Goal: Use online tool/utility: Utilize a website feature to perform a specific function

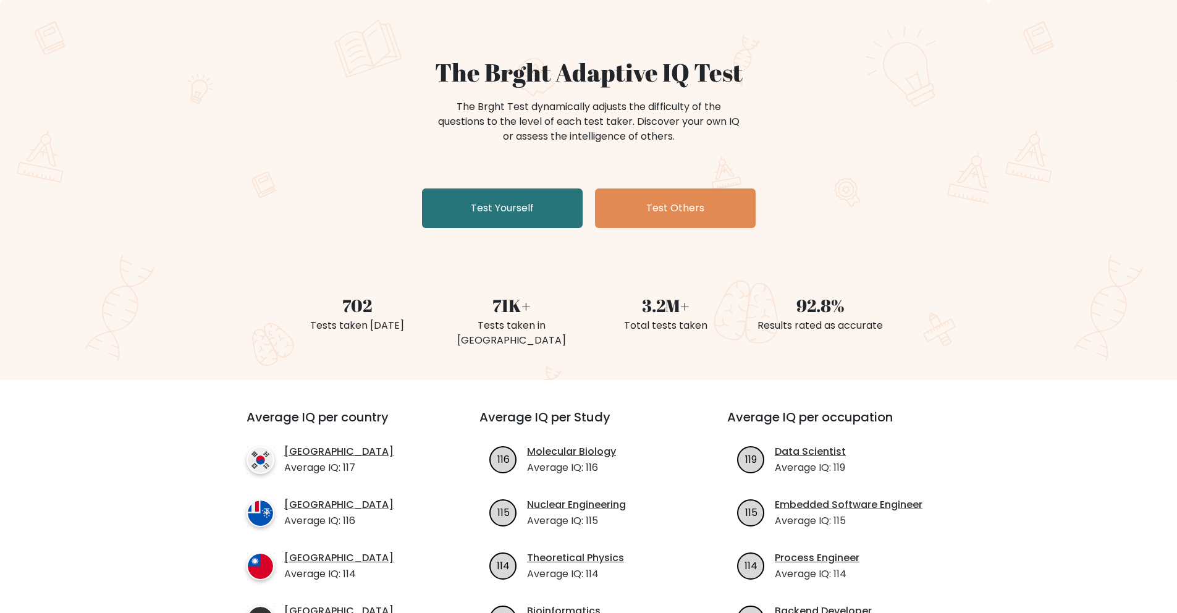
scroll to position [86, 0]
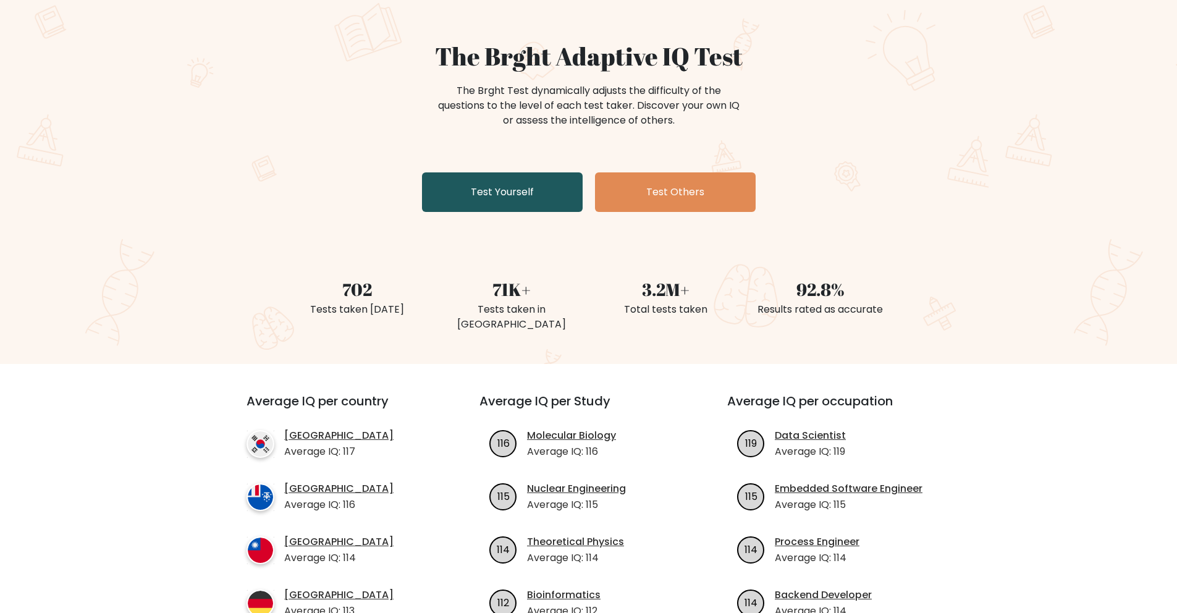
click at [505, 190] on link "Test Yourself" at bounding box center [502, 192] width 161 height 40
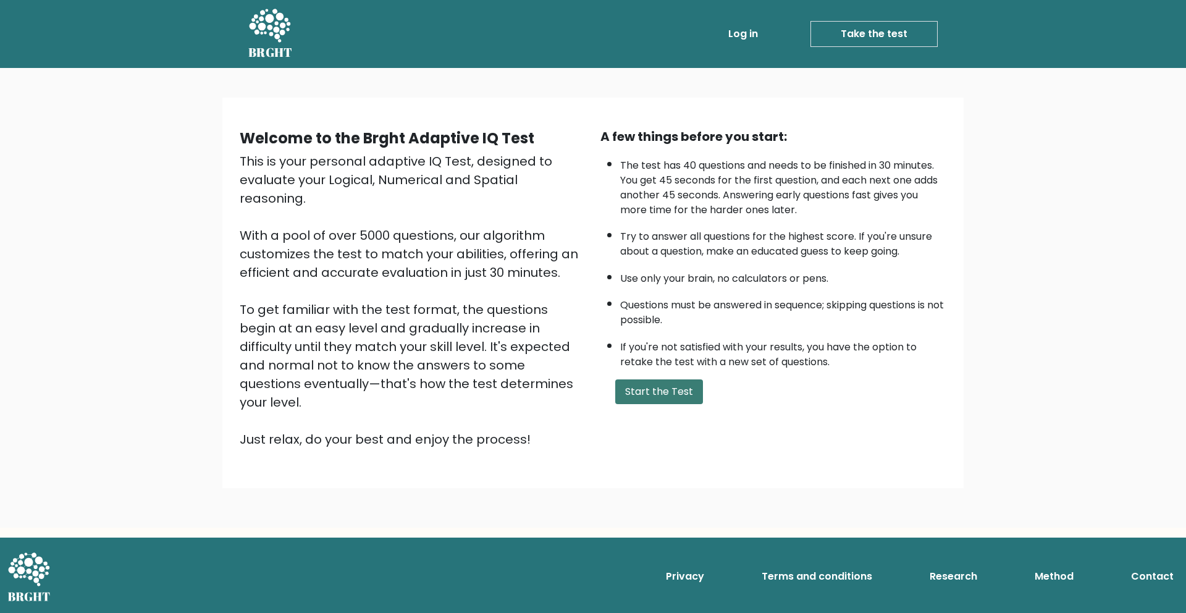
click at [631, 399] on button "Start the Test" at bounding box center [659, 391] width 88 height 25
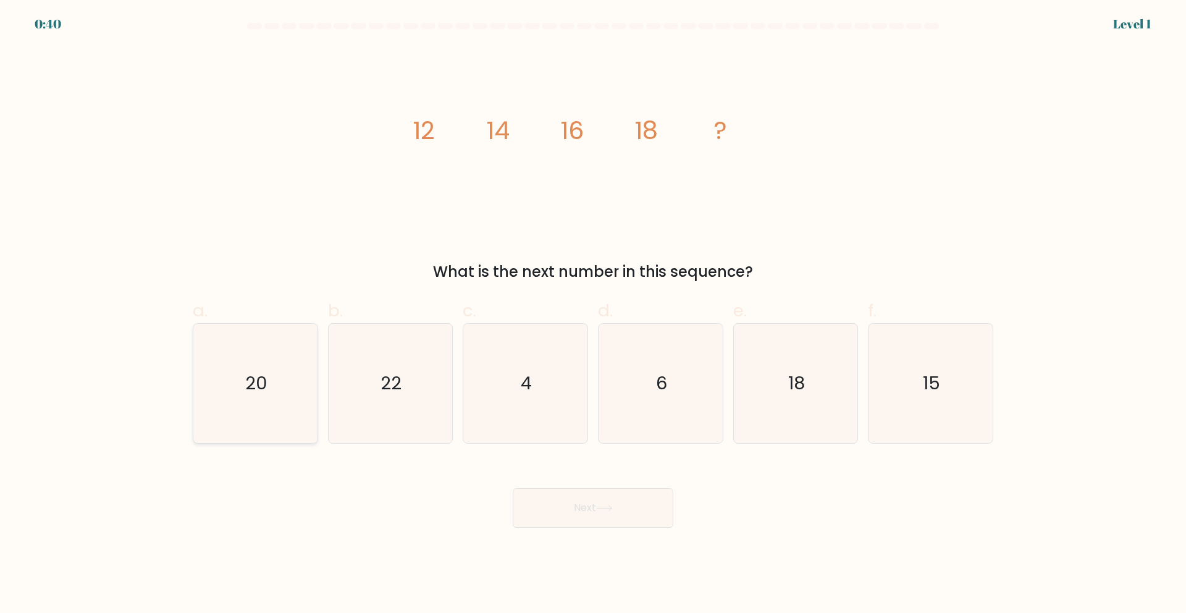
click at [292, 383] on icon "20" at bounding box center [255, 383] width 119 height 119
click at [593, 315] on input "a. 20" at bounding box center [593, 311] width 1 height 8
radio input "true"
click at [625, 518] on button "Next" at bounding box center [593, 508] width 161 height 40
